Goal: Navigation & Orientation: Find specific page/section

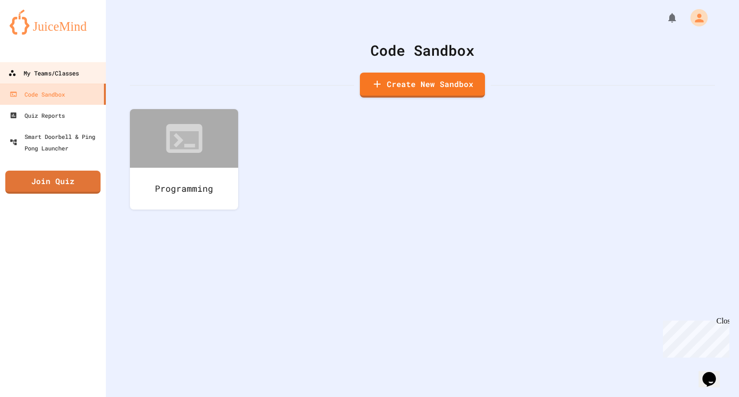
click at [63, 74] on div "My Teams/Classes" at bounding box center [43, 73] width 71 height 12
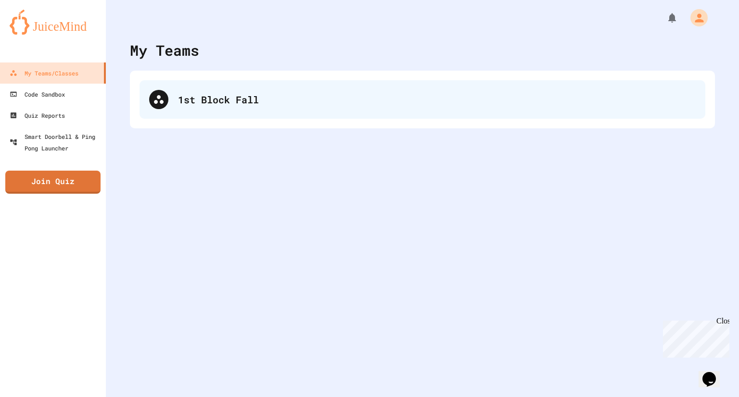
click at [191, 103] on div "1st Block Fall" at bounding box center [437, 99] width 518 height 14
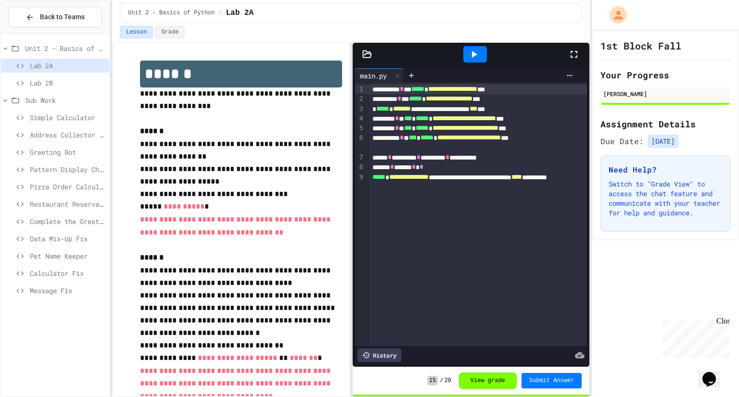
click at [61, 180] on div "Pizza Order Calculator" at bounding box center [55, 187] width 108 height 14
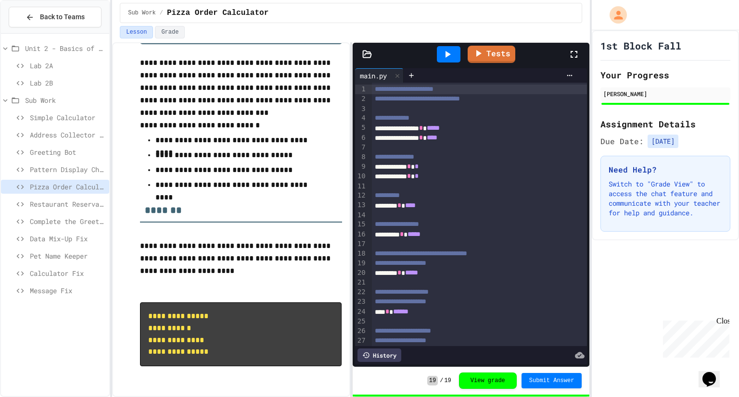
scroll to position [0, 0]
click at [94, 210] on div "Restaurant Reservation System" at bounding box center [55, 205] width 108 height 17
click at [86, 200] on span "Restaurant Reservation System" at bounding box center [68, 204] width 76 height 10
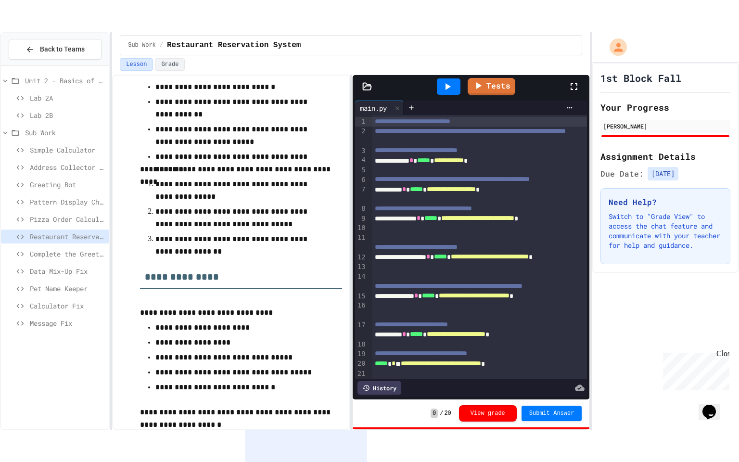
scroll to position [162, 0]
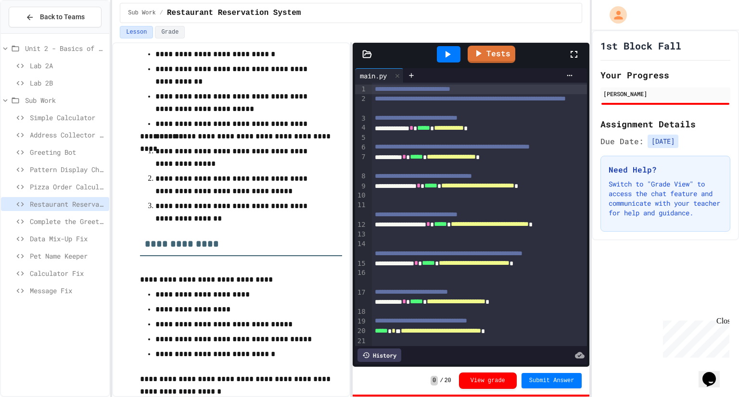
click at [51, 299] on div "Message Fix" at bounding box center [55, 292] width 108 height 17
click at [43, 291] on span "Message Fix" at bounding box center [68, 291] width 76 height 10
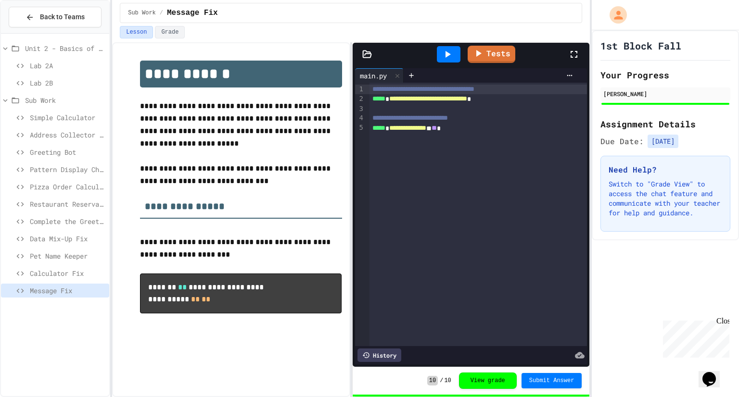
click at [61, 227] on div "Complete the Greeting" at bounding box center [55, 222] width 108 height 14
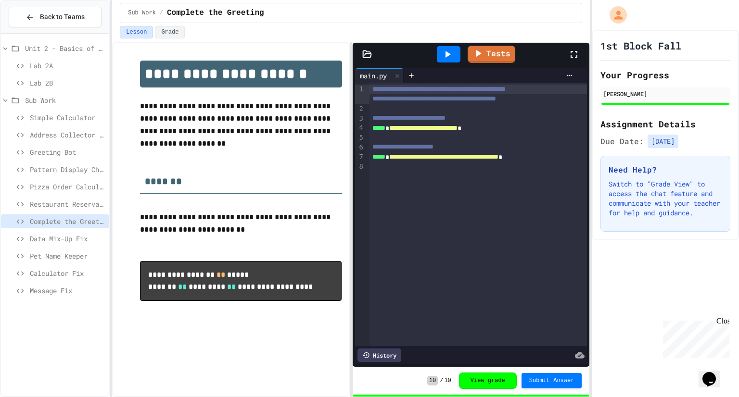
click at [33, 245] on div "Data Mix-Up Fix" at bounding box center [55, 239] width 108 height 14
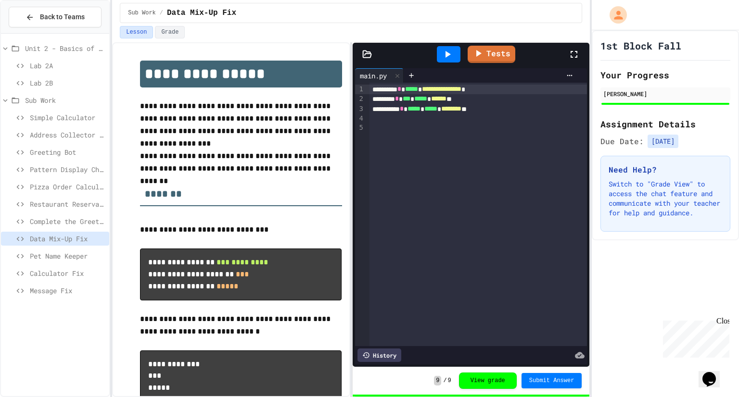
click at [43, 256] on span "Pet Name Keeper" at bounding box center [68, 256] width 76 height 10
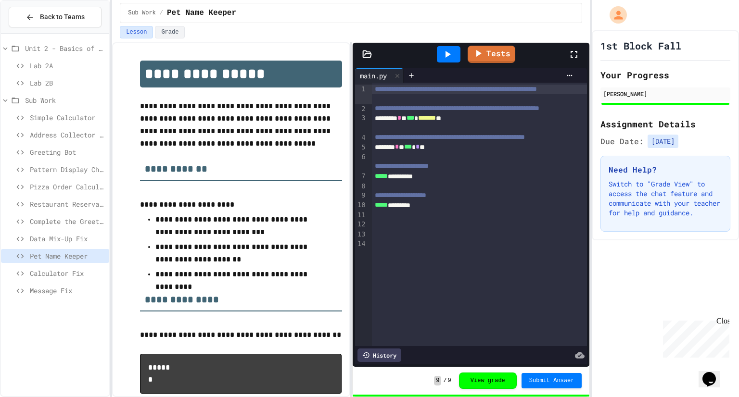
click at [40, 274] on span "Calculator Fix" at bounding box center [68, 274] width 76 height 10
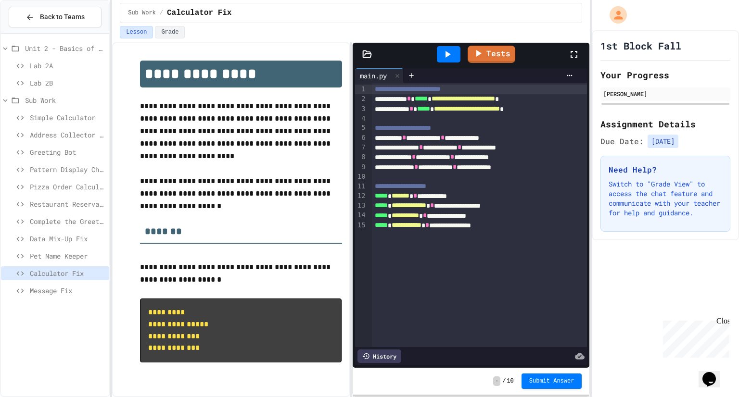
click at [46, 286] on span "Message Fix" at bounding box center [68, 291] width 76 height 10
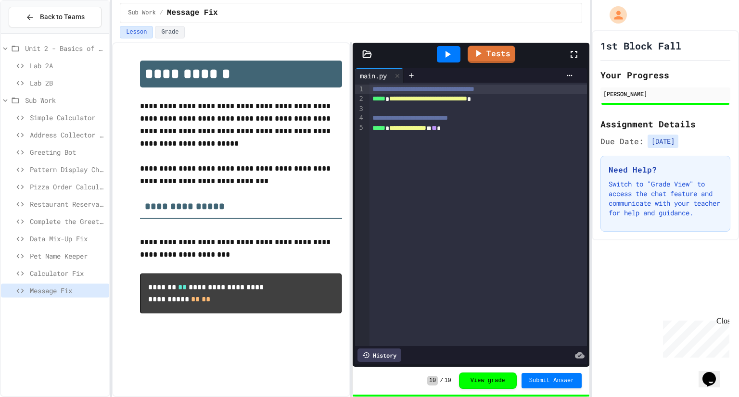
click at [62, 116] on span "Simple Calculator" at bounding box center [68, 118] width 76 height 10
